Goal: Information Seeking & Learning: Learn about a topic

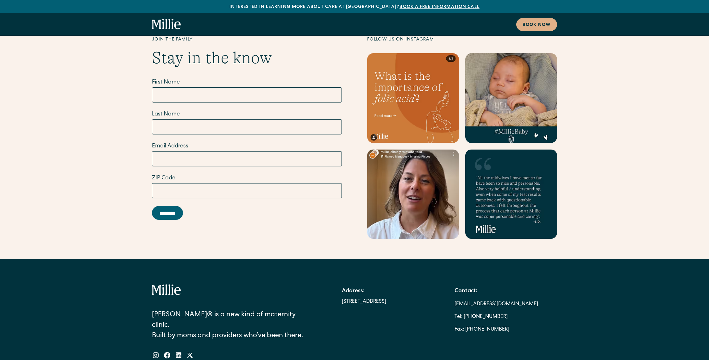
scroll to position [3603, 0]
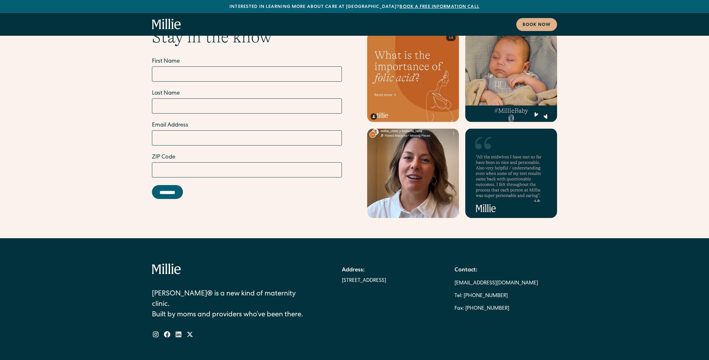
click at [338, 264] on div "[PERSON_NAME]® is a new kind of maternity clinic. Built by moms and providers w…" at bounding box center [354, 301] width 405 height 75
click at [344, 277] on div "[STREET_ADDRESS]" at bounding box center [364, 281] width 44 height 8
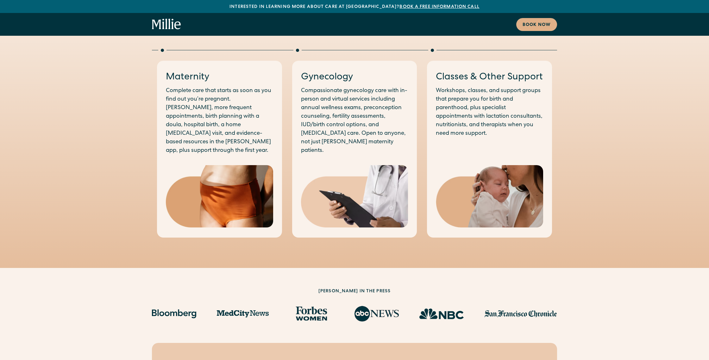
scroll to position [694, 0]
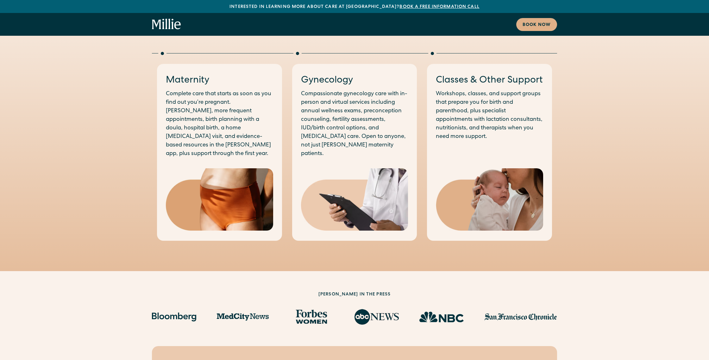
click at [344, 168] on img at bounding box center [354, 199] width 107 height 62
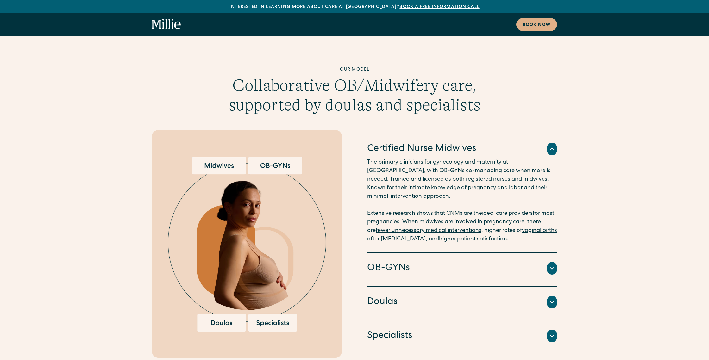
scroll to position [1519, 0]
click at [548, 264] on icon at bounding box center [552, 268] width 8 height 8
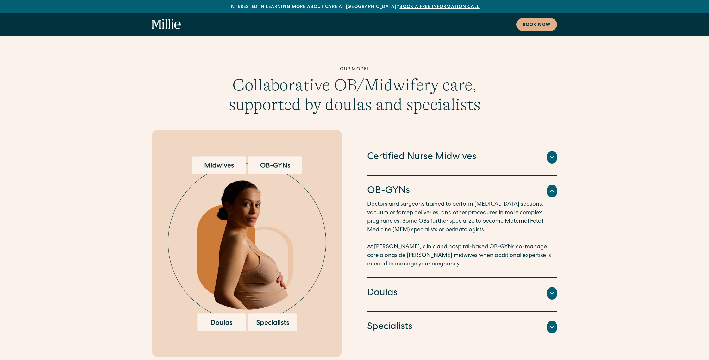
click at [549, 185] on div at bounding box center [552, 191] width 10 height 13
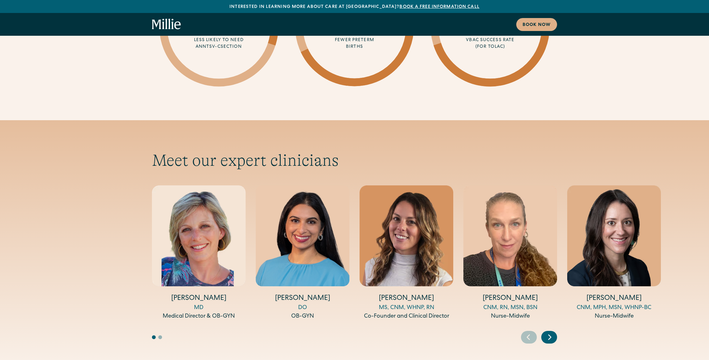
scroll to position [2009, 0]
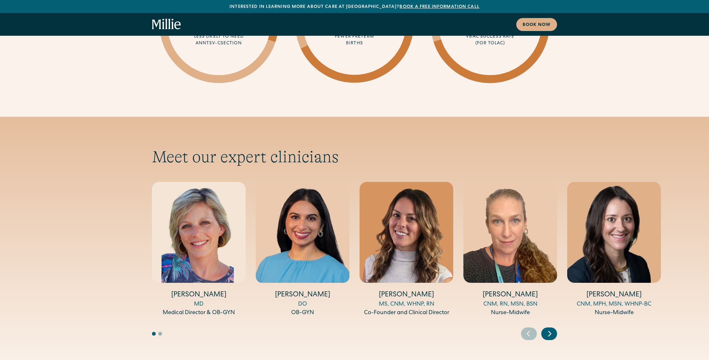
click at [552, 329] on icon "Next slide" at bounding box center [549, 334] width 9 height 10
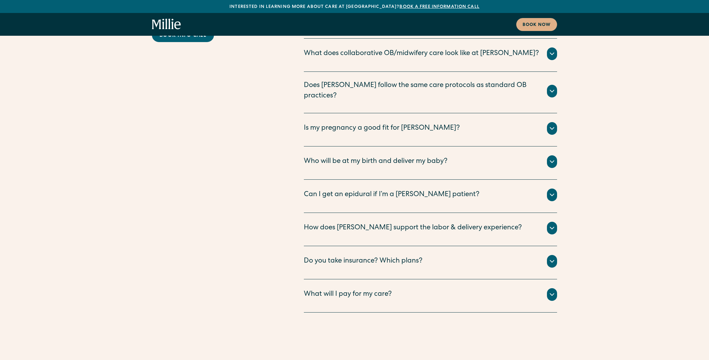
scroll to position [3256, 0]
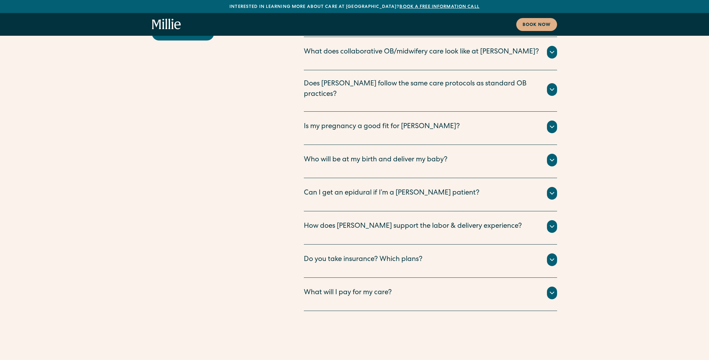
click at [403, 300] on div "All your clinical appointments at Millie, lab tests, ultrasounds, and labor and…" at bounding box center [430, 301] width 253 height 3
click at [547, 287] on div "What will I pay for my care?" at bounding box center [430, 293] width 253 height 13
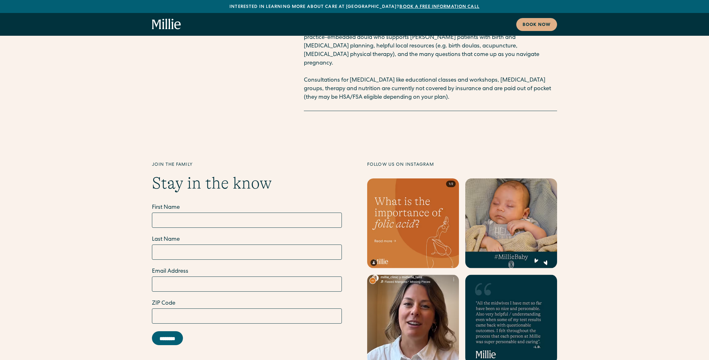
scroll to position [3587, 0]
